Goal: Transaction & Acquisition: Purchase product/service

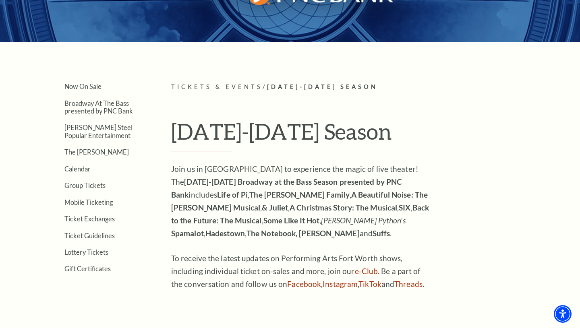
scroll to position [138, 0]
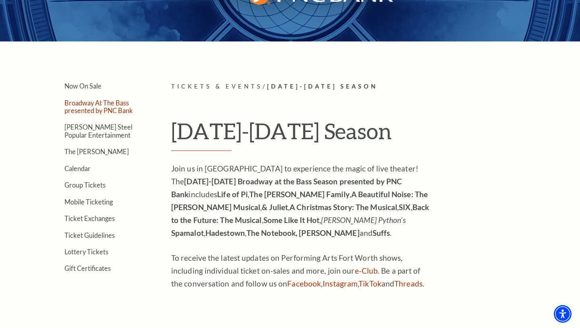
click at [86, 112] on link "Broadway At The Bass presented by PNC Bank" at bounding box center [98, 106] width 68 height 15
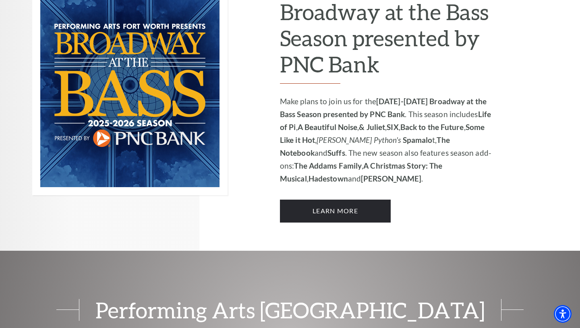
scroll to position [586, 0]
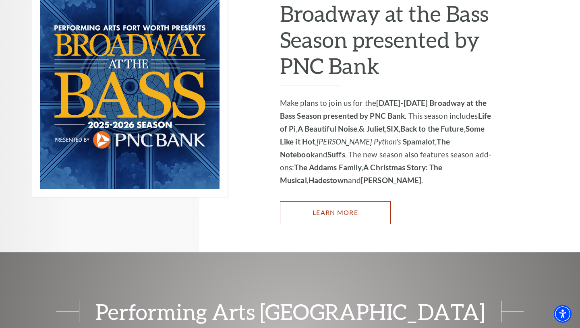
click at [331, 201] on link "Learn More" at bounding box center [335, 212] width 111 height 23
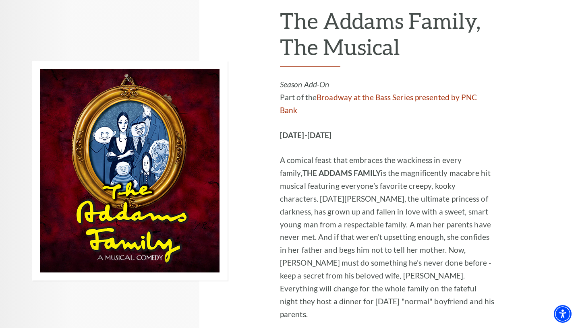
scroll to position [1473, 0]
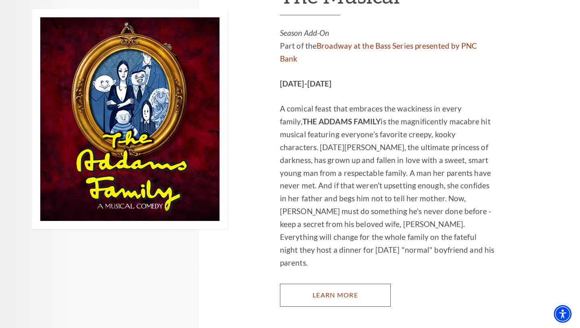
click at [311, 284] on link "Learn More" at bounding box center [335, 295] width 111 height 23
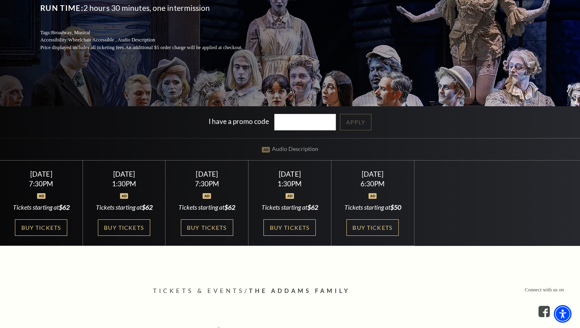
scroll to position [168, 0]
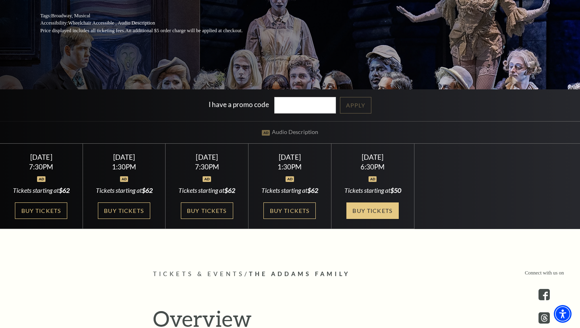
click at [361, 215] on link "Buy Tickets" at bounding box center [372, 211] width 52 height 17
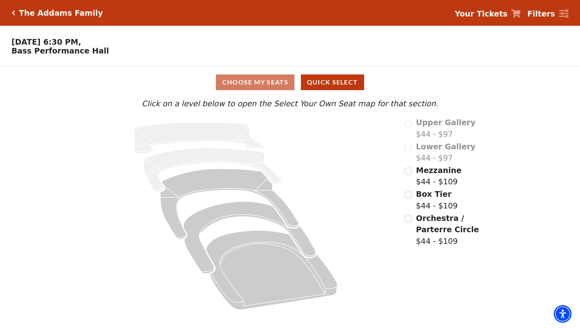
click at [264, 81] on div "Choose My Seats Quick Select" at bounding box center [290, 83] width 435 height 16
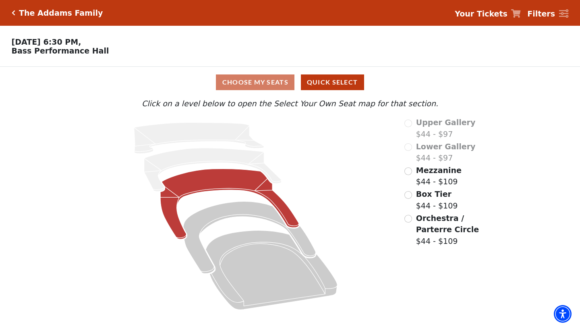
click at [215, 182] on icon at bounding box center [229, 204] width 139 height 71
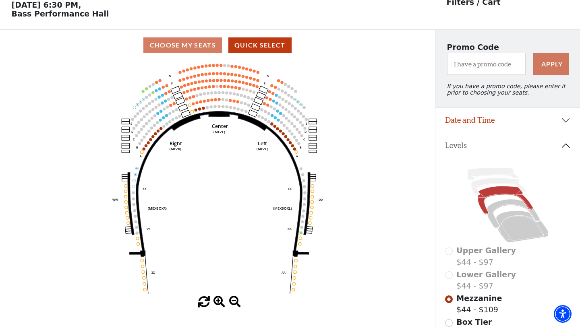
scroll to position [38, 0]
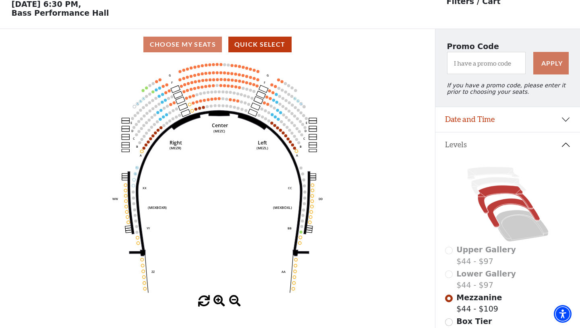
click at [494, 206] on icon at bounding box center [513, 213] width 53 height 29
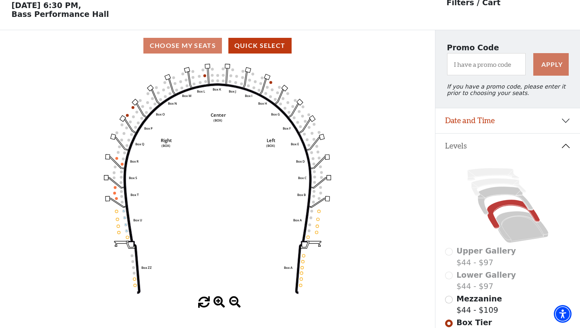
scroll to position [37, 0]
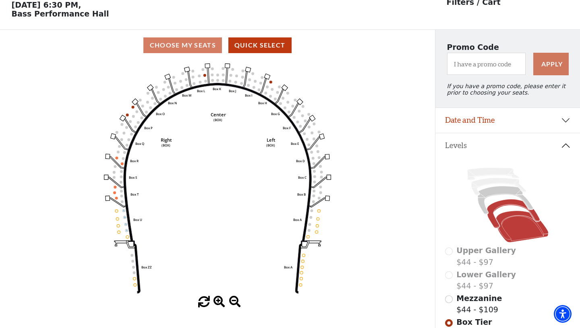
click at [511, 226] on icon at bounding box center [522, 226] width 52 height 31
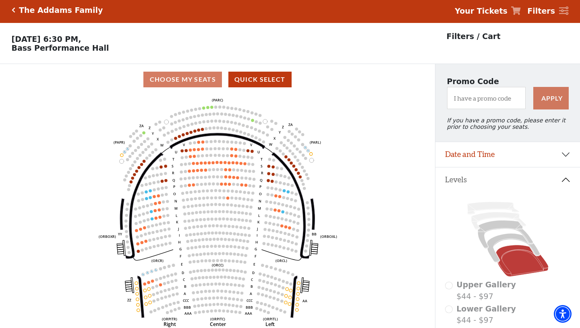
scroll to position [0, 0]
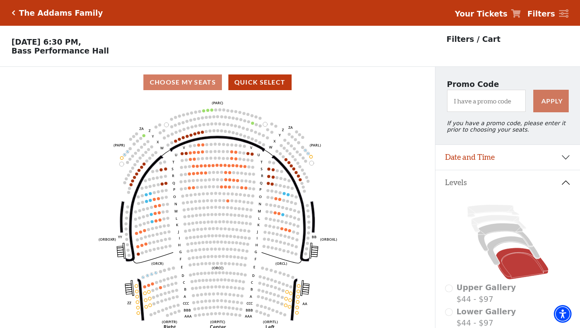
click at [13, 13] on icon "Click here to go back to filters" at bounding box center [14, 13] width 4 height 6
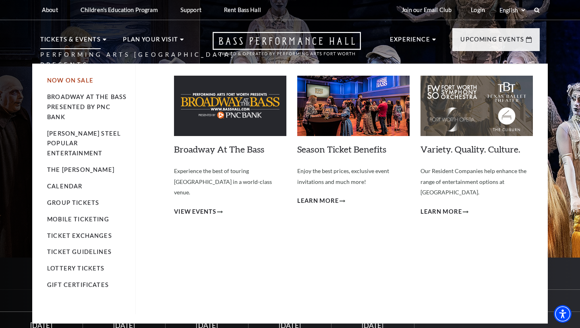
click at [68, 81] on link "Now On Sale" at bounding box center [70, 80] width 46 height 7
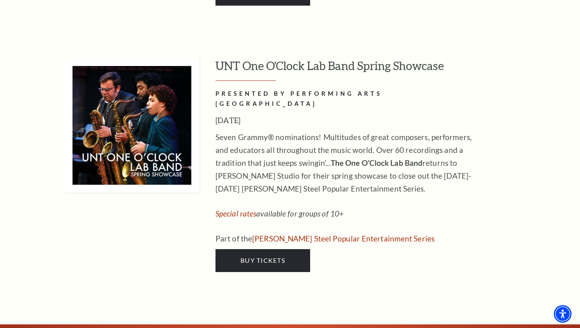
scroll to position [4241, 0]
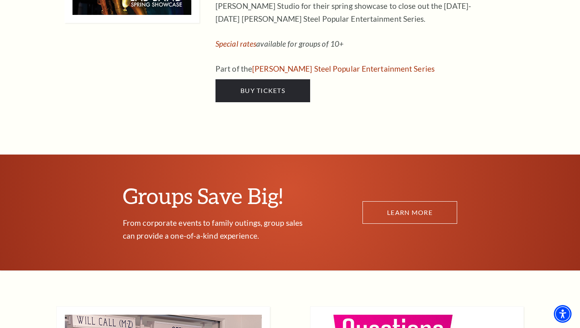
drag, startPoint x: 263, startPoint y: 192, endPoint x: 265, endPoint y: 3, distance: 189.0
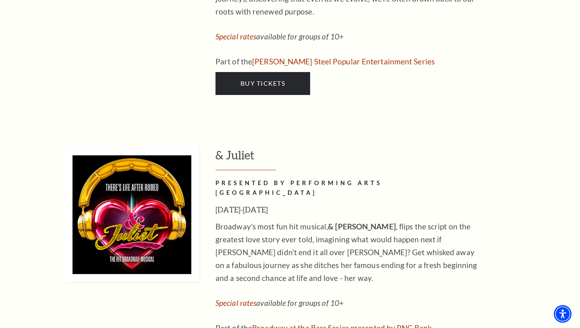
scroll to position [2439, 0]
